Goal: Transaction & Acquisition: Purchase product/service

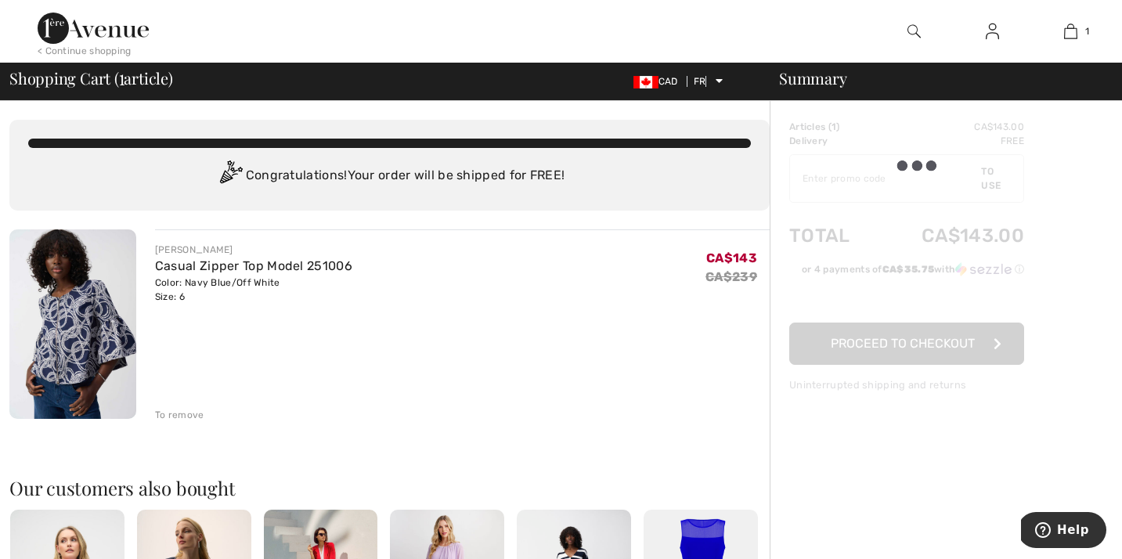
type input "NEW15"
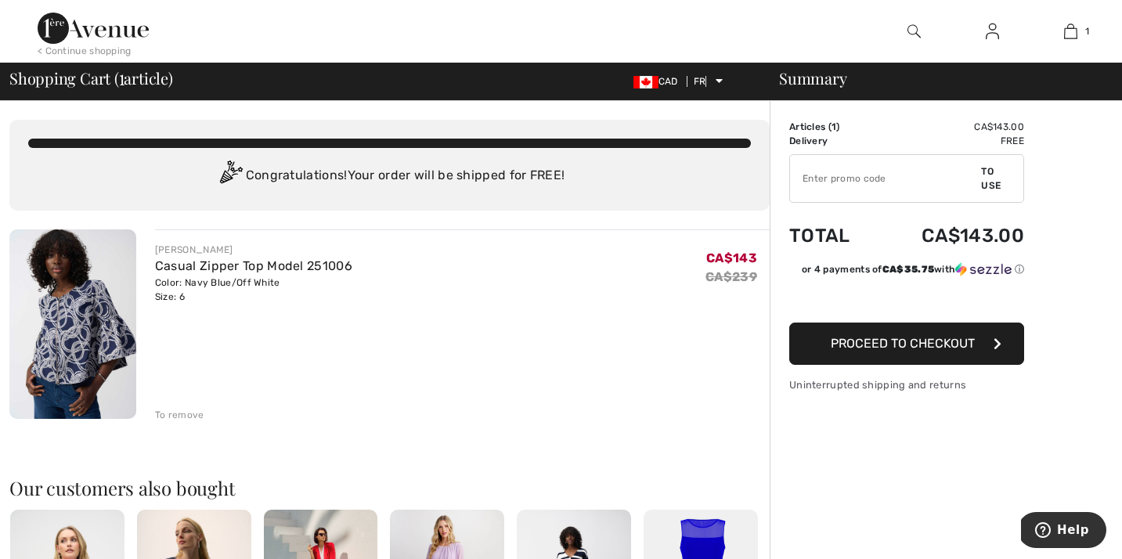
type input "NEW15"
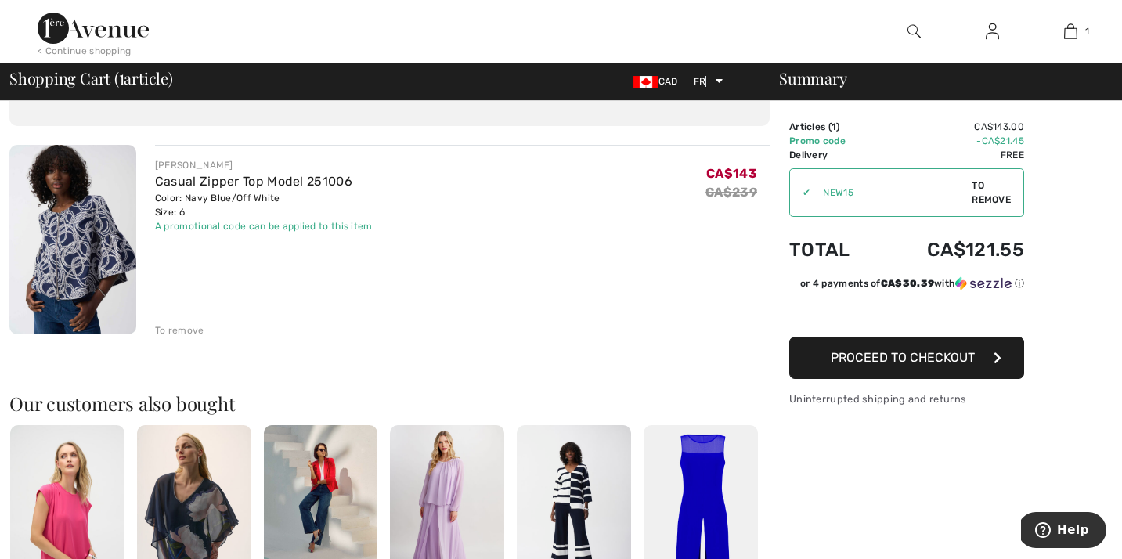
scroll to position [5, 0]
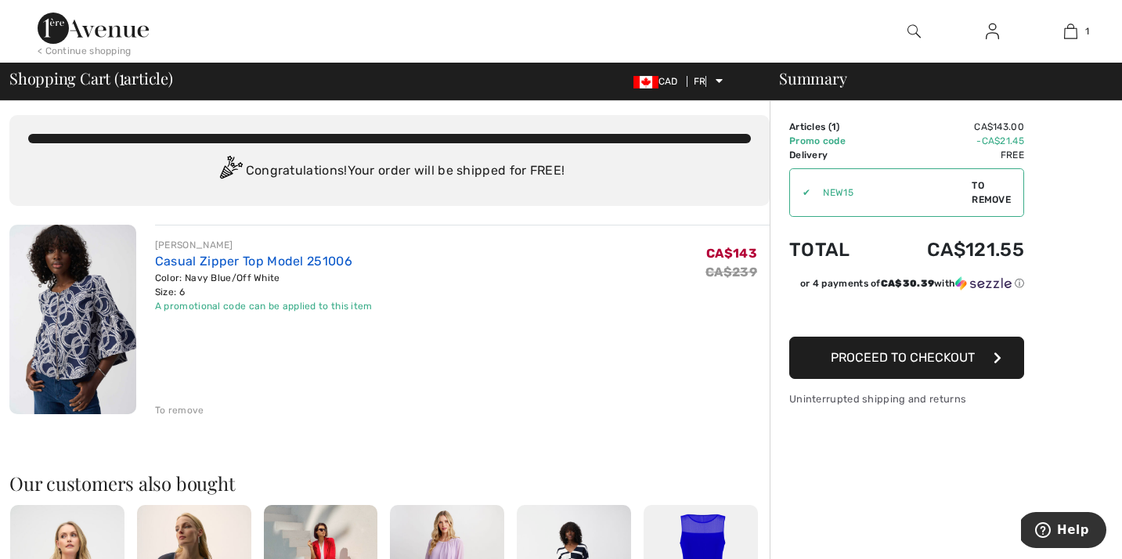
click at [183, 261] on font "Casual Zipper Top Model 251006" at bounding box center [253, 261] width 197 height 15
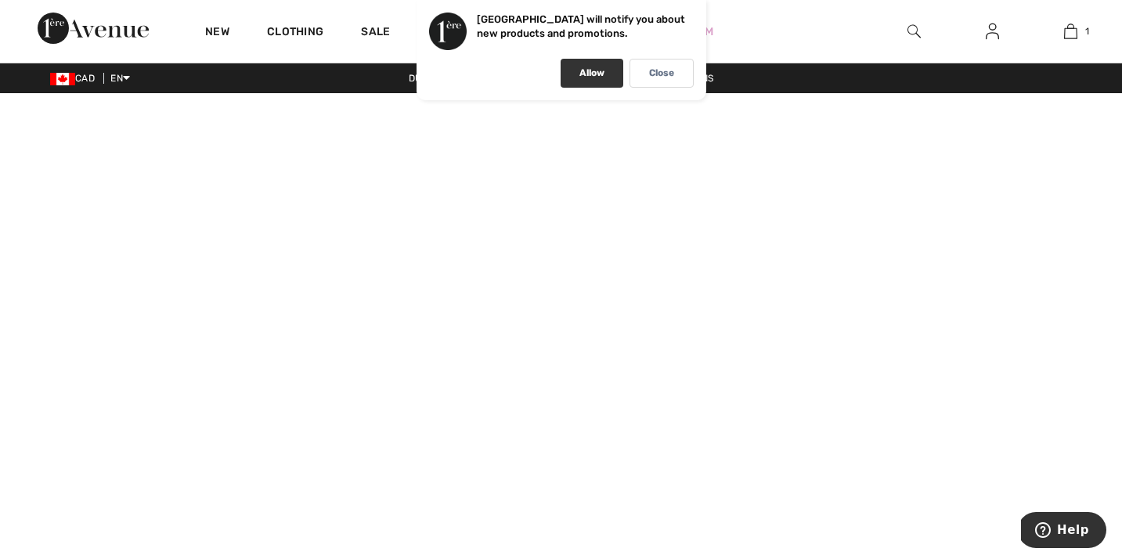
click at [594, 78] on p "Allow" at bounding box center [591, 73] width 25 height 12
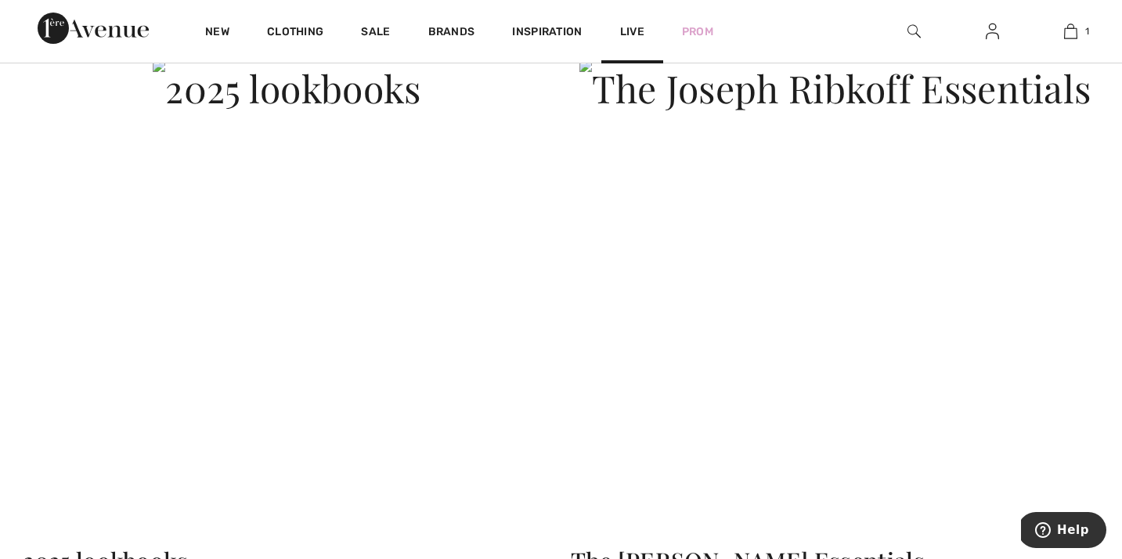
scroll to position [3820, 0]
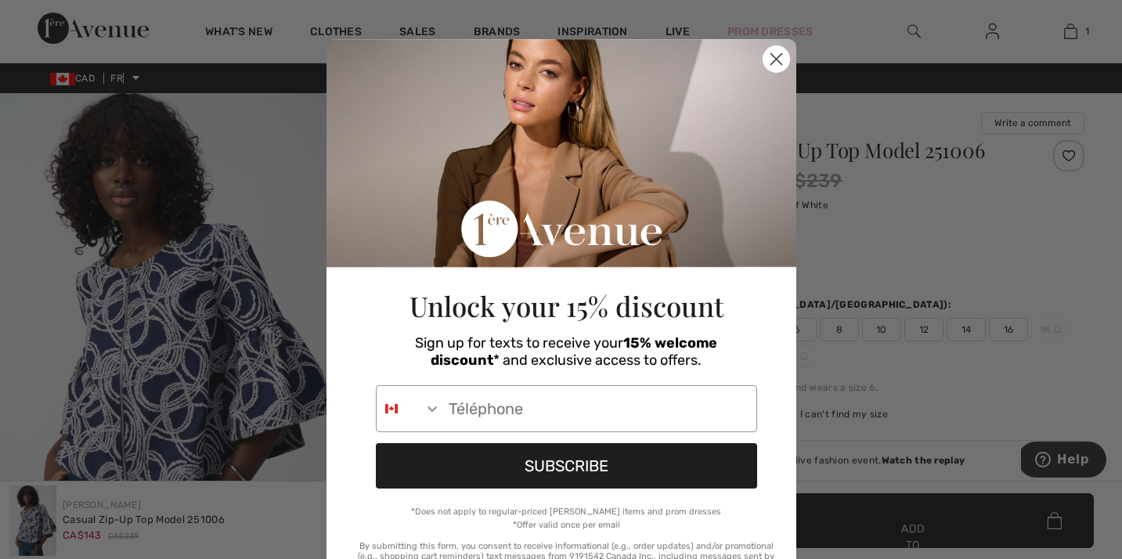
click at [776, 55] on circle "Close dialog" at bounding box center [776, 59] width 26 height 26
